Goal: Transaction & Acquisition: Purchase product/service

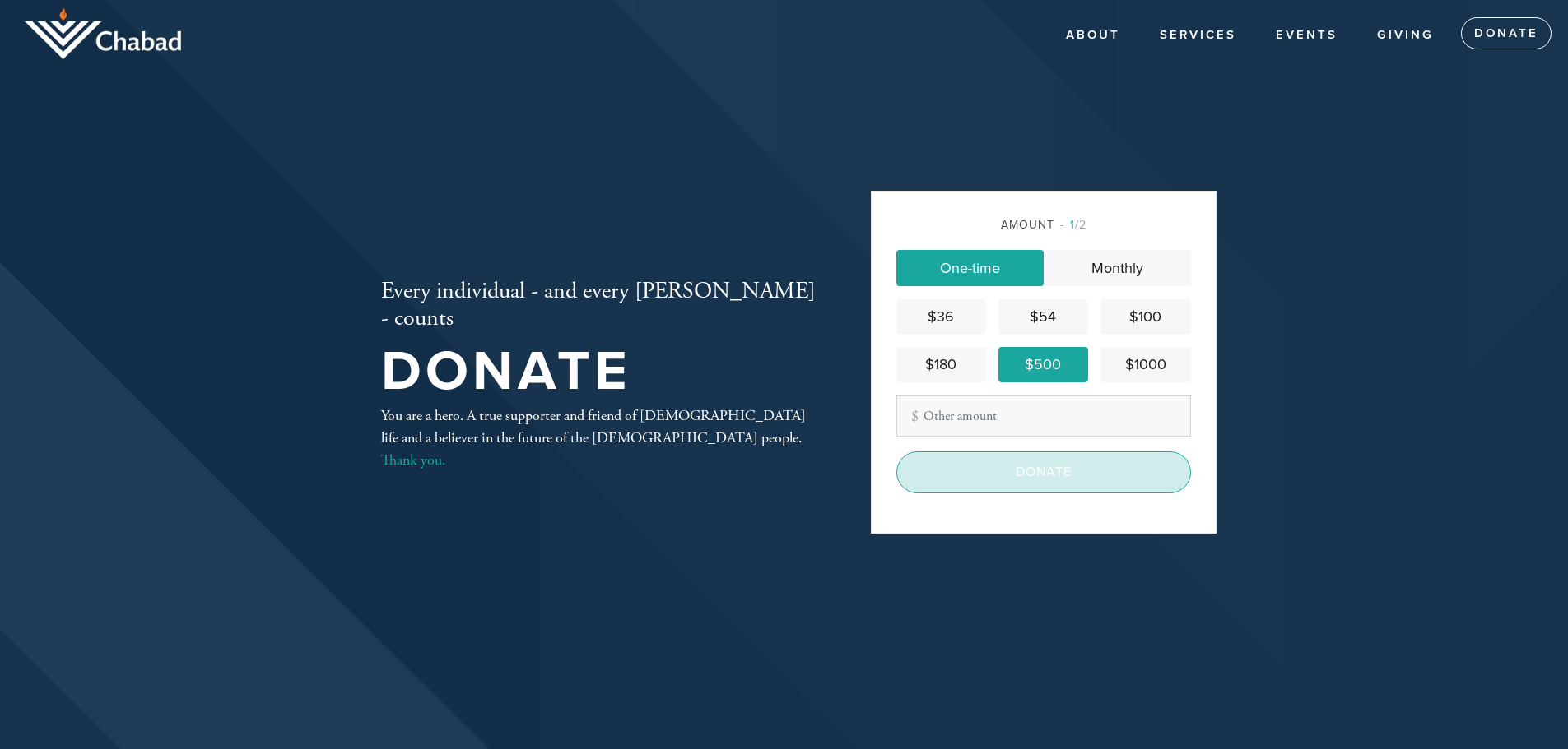
click at [1108, 486] on input "Donate" at bounding box center [1043, 472] width 295 height 41
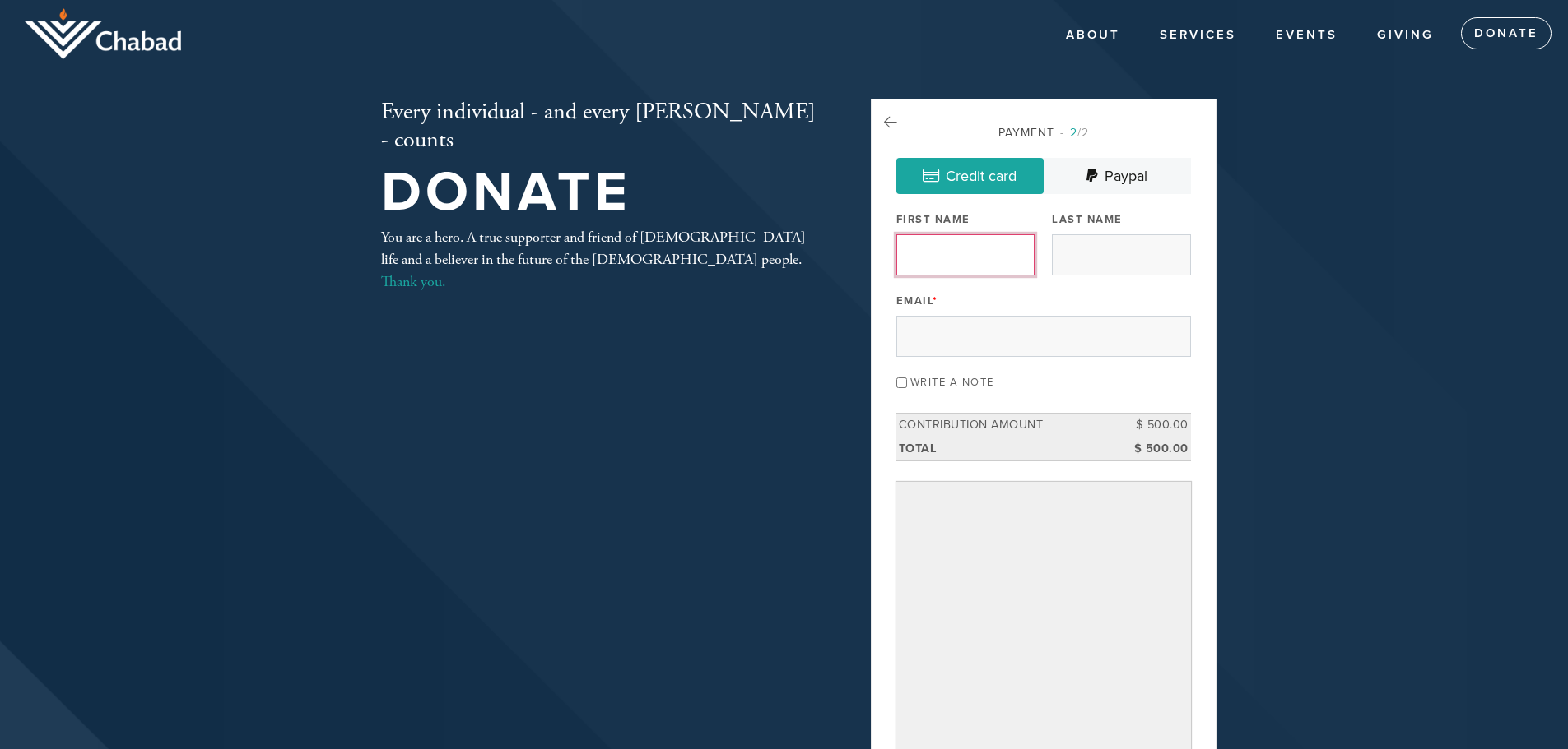
click at [957, 255] on input "First Name" at bounding box center [966, 255] width 139 height 41
type input "Erin"
click at [1088, 245] on input "Last Name" at bounding box center [1121, 255] width 139 height 41
type input "Green"
click at [1020, 336] on input "Email *" at bounding box center [1043, 336] width 295 height 41
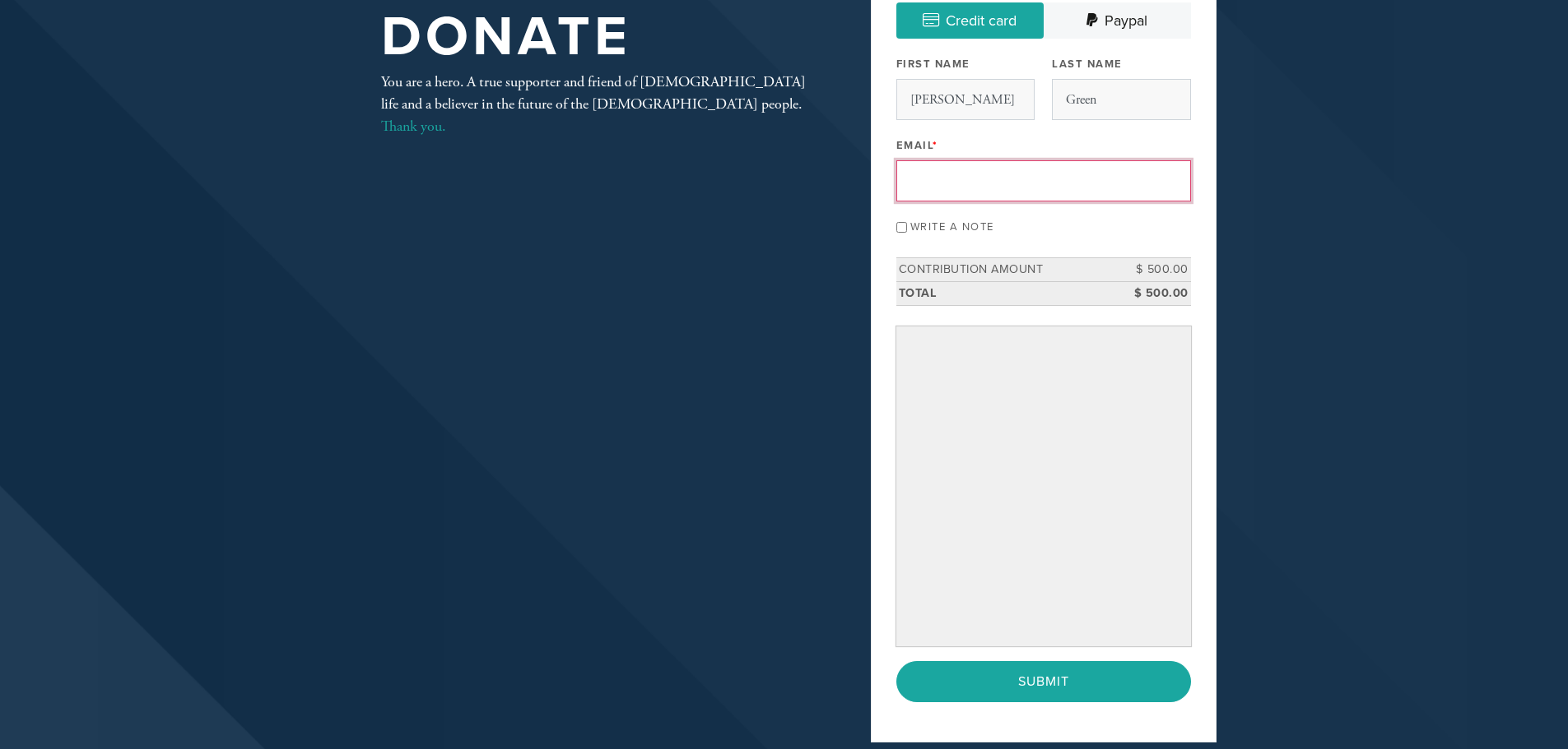
scroll to position [73, 0]
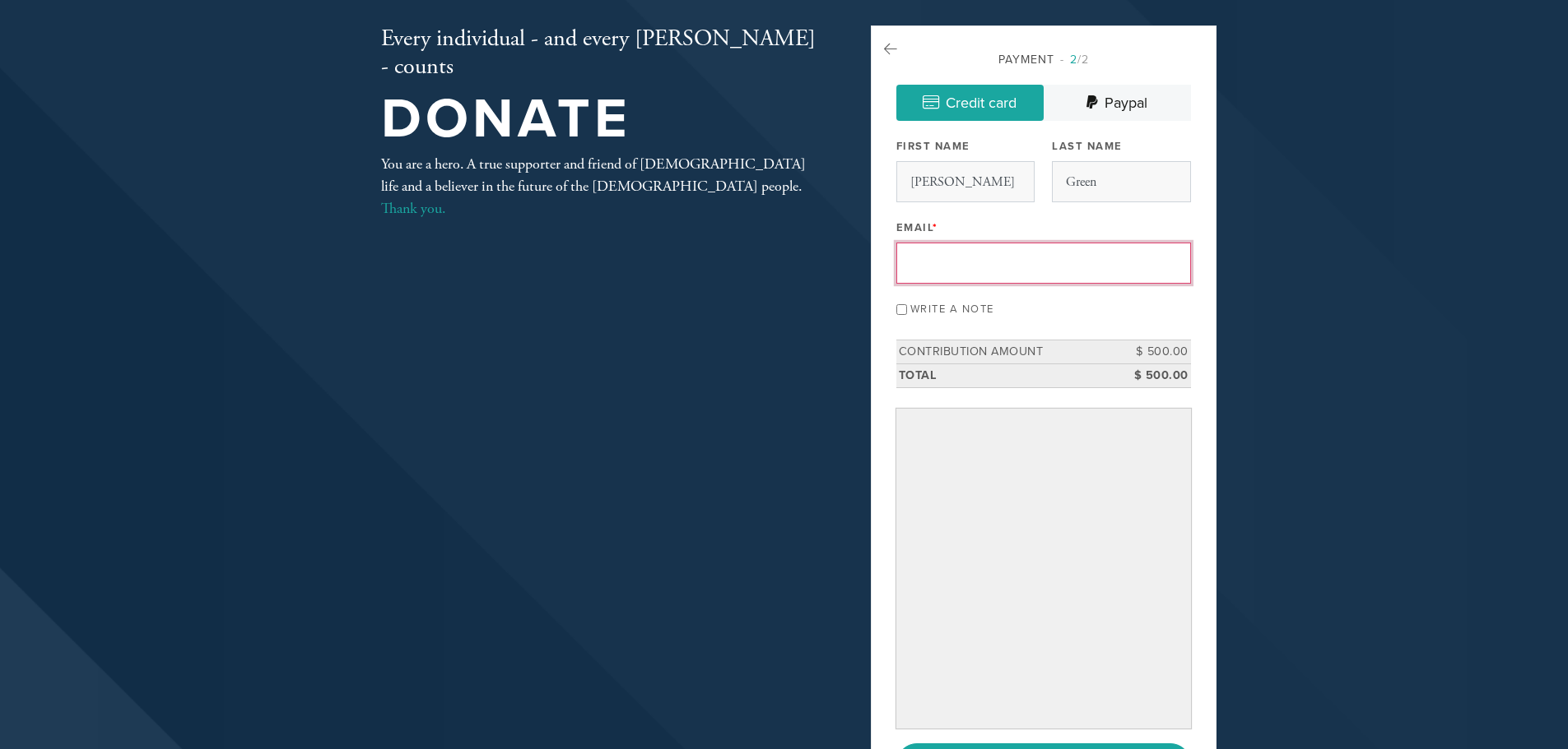
click at [966, 268] on input "Email *" at bounding box center [1043, 263] width 295 height 41
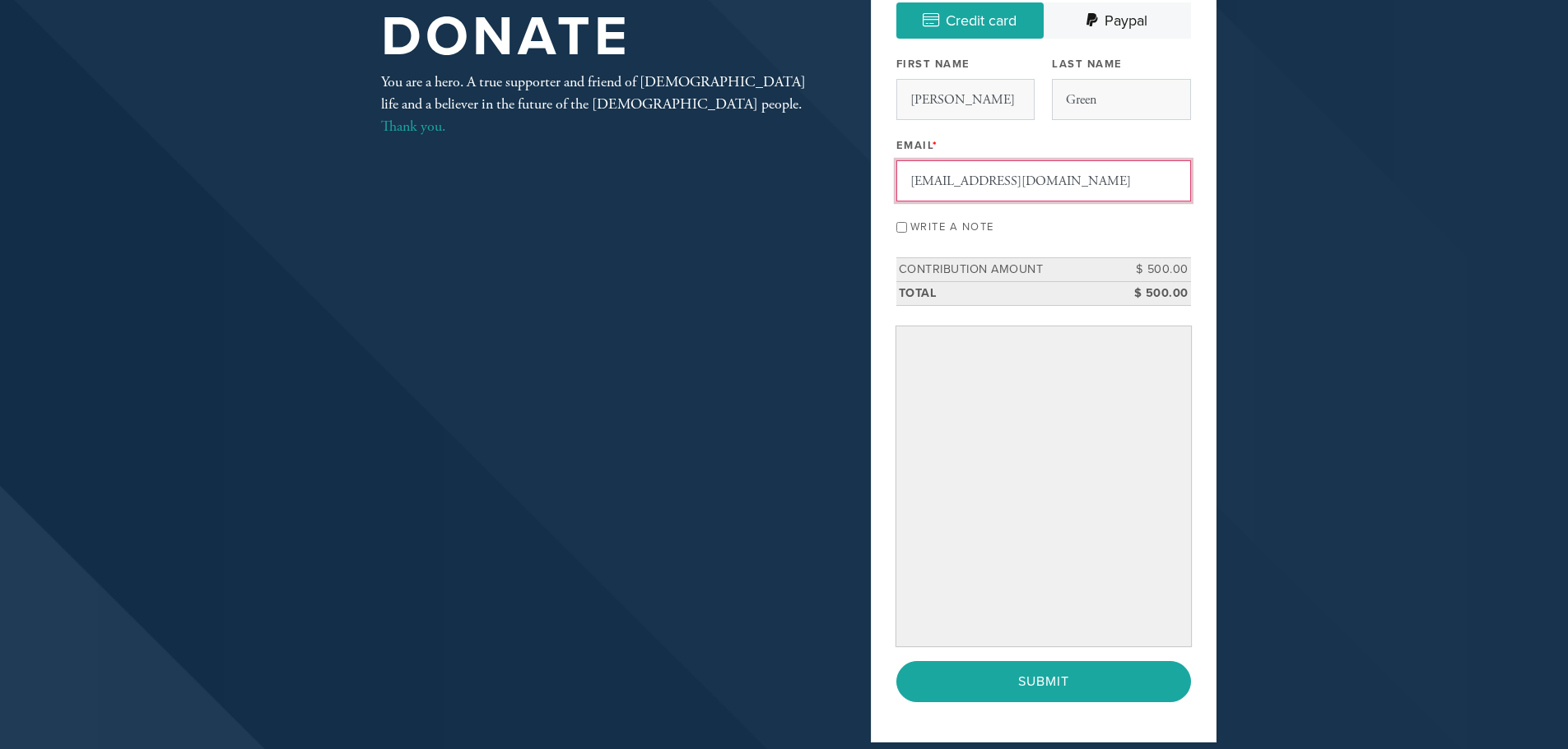
type input "invoices@eeglawgroup.com"
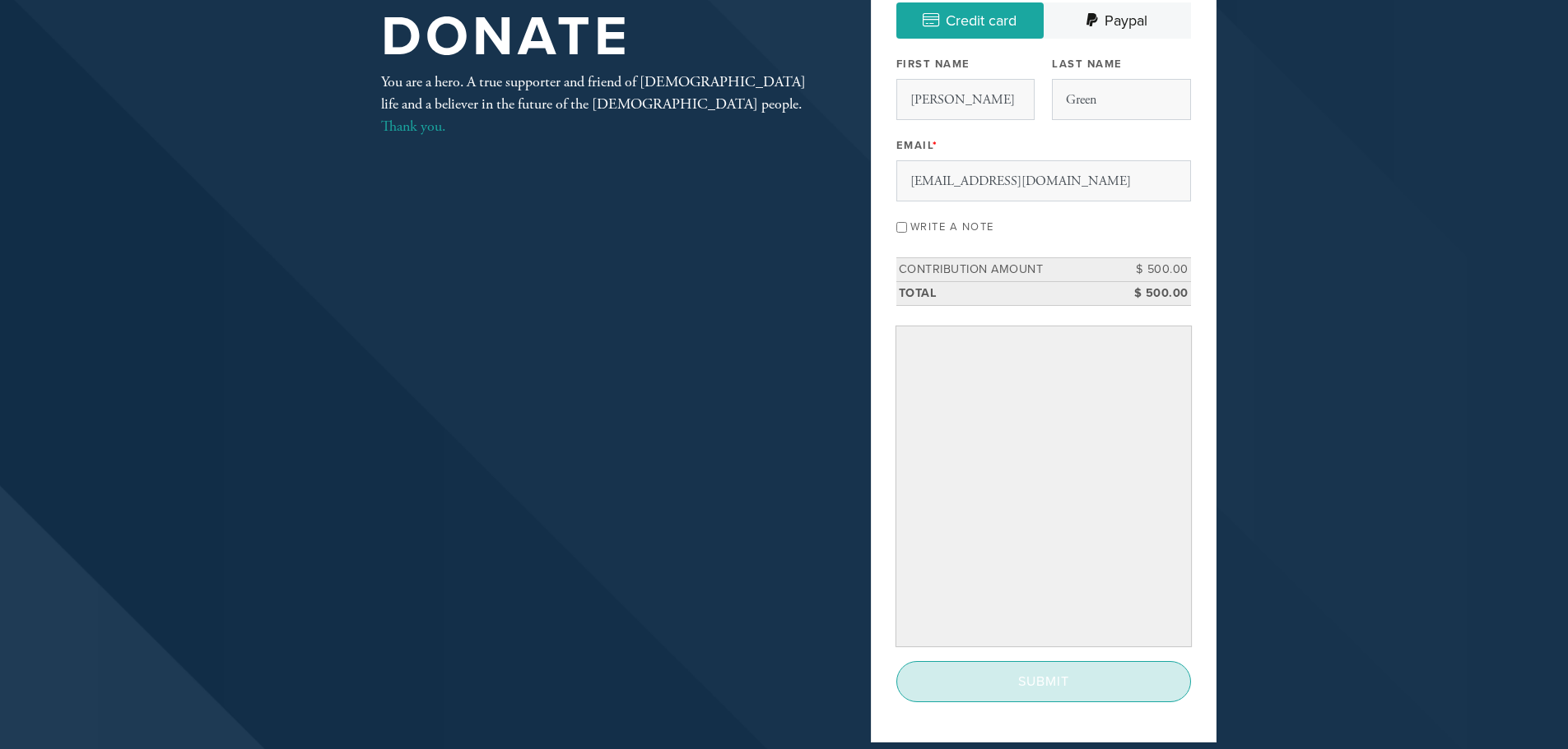
click at [1061, 687] on input "Submit" at bounding box center [1043, 682] width 295 height 41
